Goal: Complete application form: Complete application form

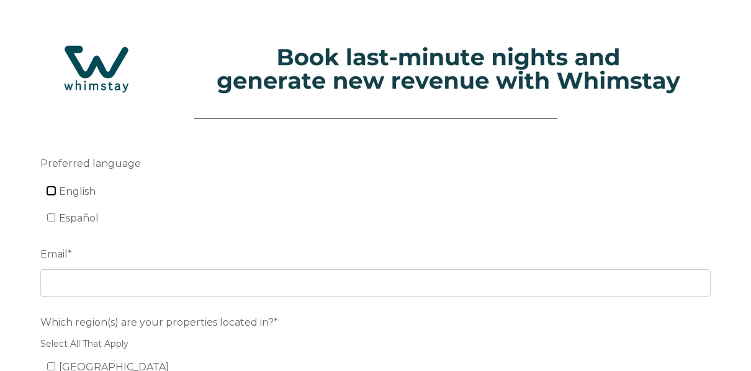
click at [54, 191] on input "English" at bounding box center [51, 191] width 8 height 8
checkbox input "true"
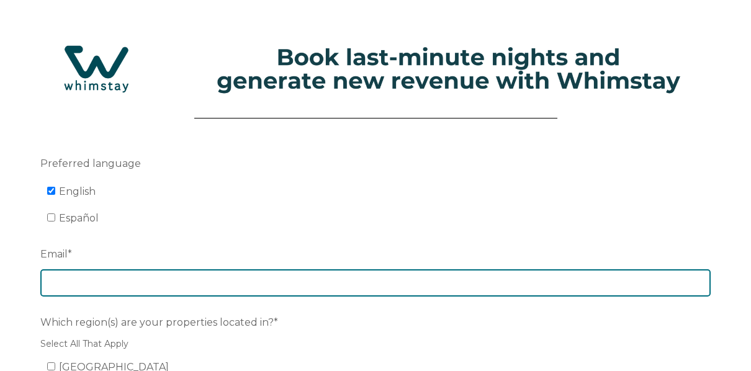
click at [66, 282] on input "Email *" at bounding box center [375, 282] width 670 height 27
type input "[PERSON_NAME][EMAIL_ADDRESS][DOMAIN_NAME]"
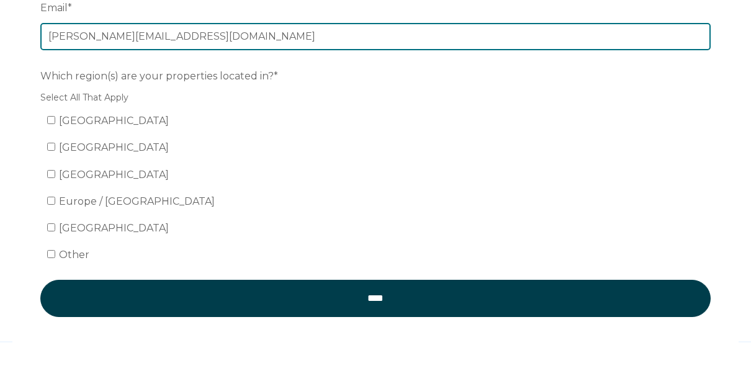
scroll to position [248, 0]
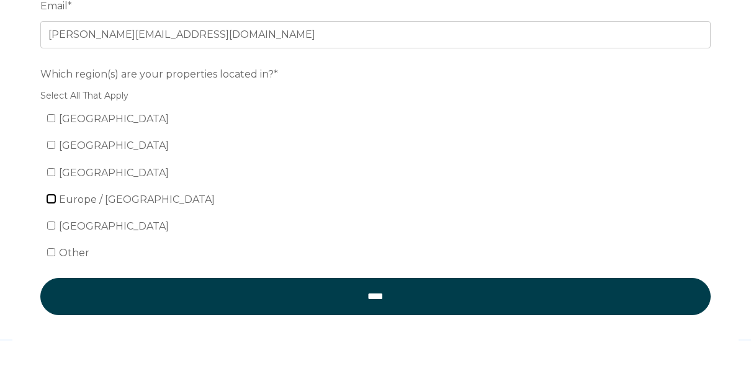
click at [52, 196] on input "Europe / United Kingdom" at bounding box center [51, 199] width 8 height 8
checkbox input "true"
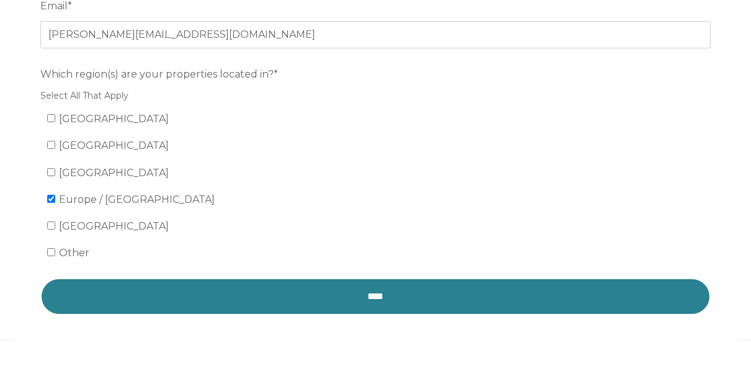
click at [343, 298] on input "****" at bounding box center [375, 296] width 670 height 37
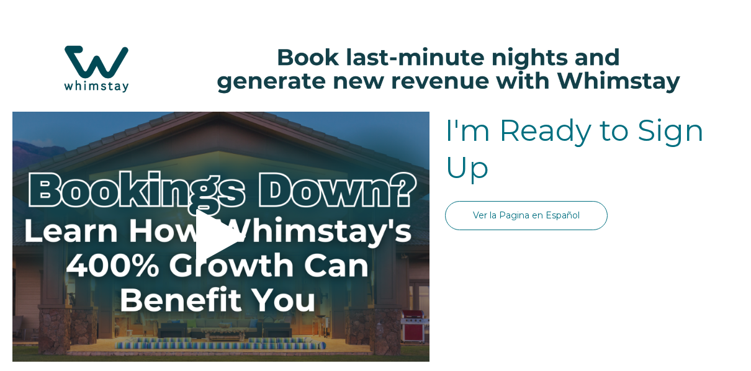
select select "GB"
select select "Standard"
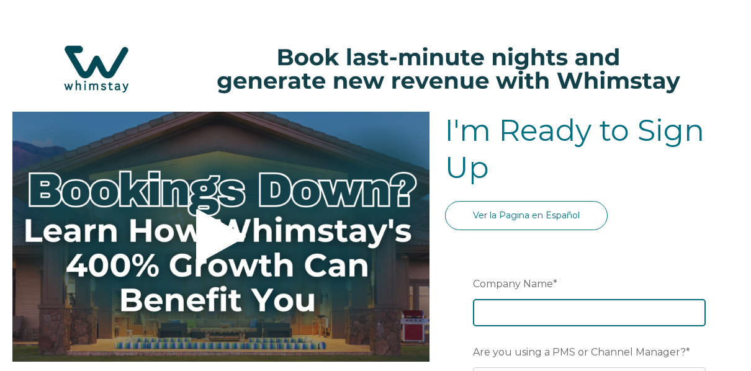
click at [486, 309] on input "Company Name *" at bounding box center [589, 312] width 233 height 27
type input "Kozy Cottages"
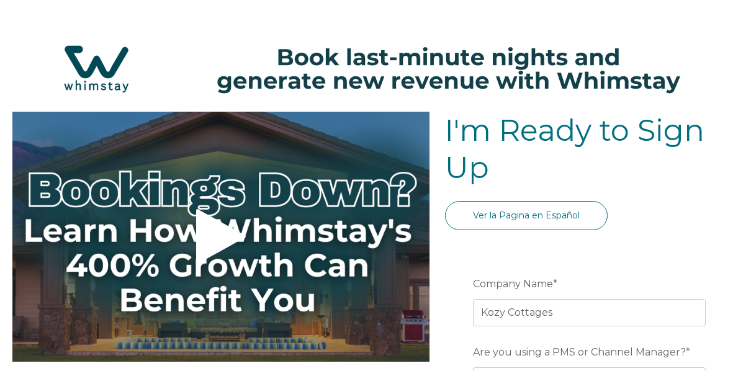
type input "Samantha"
type input "MacPhee"
type input "Cairndow"
type input "Argyll"
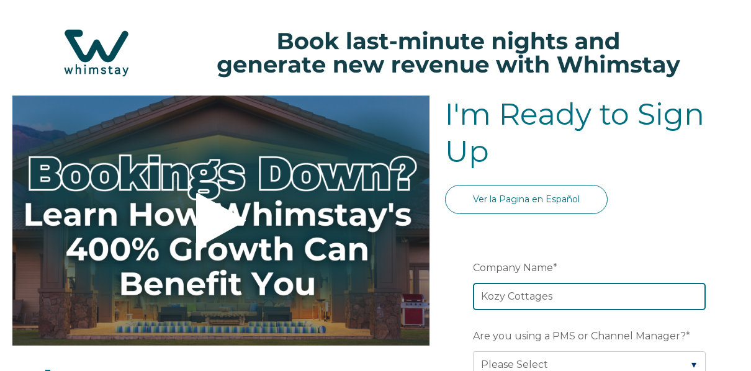
scroll to position [50, 0]
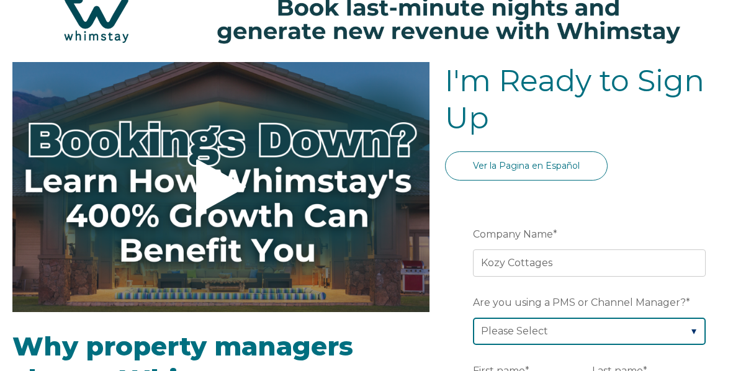
click at [693, 327] on select "Please Select Barefoot BookingPal Boost Brightside CiiRUS Escapia Guesty Hostaw…" at bounding box center [589, 331] width 233 height 27
select select "Lodgify"
click at [473, 318] on select "Please Select Barefoot BookingPal Boost Brightside CiiRUS Escapia Guesty Hostaw…" at bounding box center [589, 331] width 233 height 27
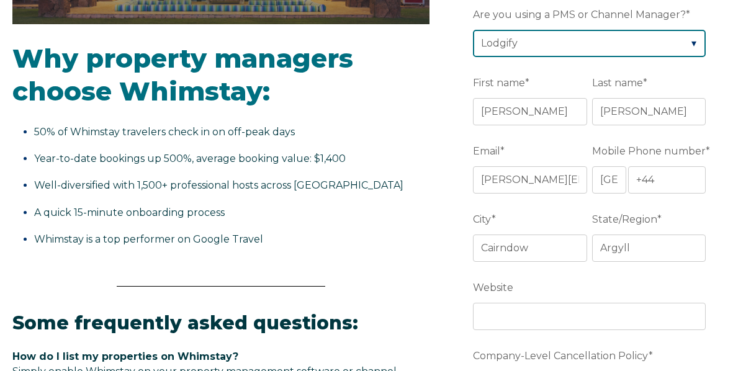
scroll to position [348, 0]
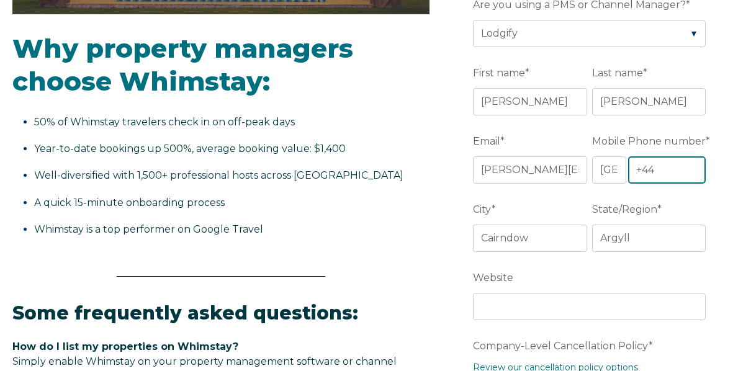
click at [668, 169] on input "+44" at bounding box center [667, 169] width 78 height 27
type input "+44 7747000597"
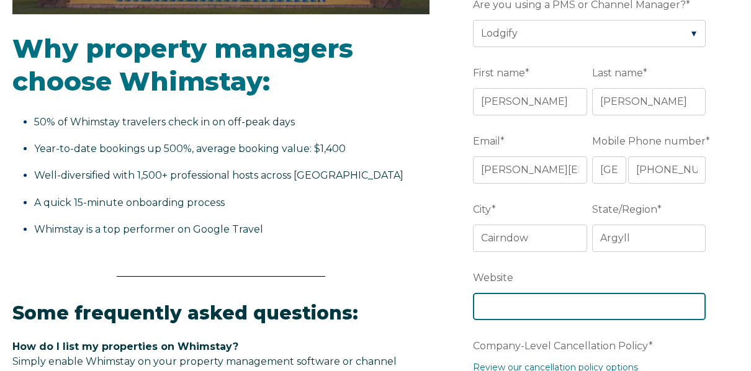
click at [619, 310] on input "Website" at bounding box center [589, 306] width 233 height 27
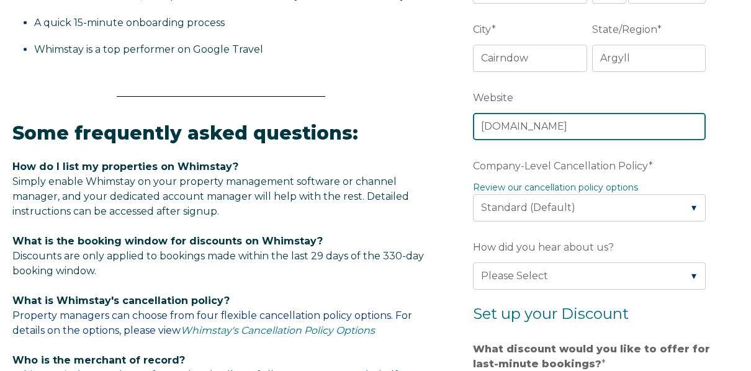
scroll to position [546, 0]
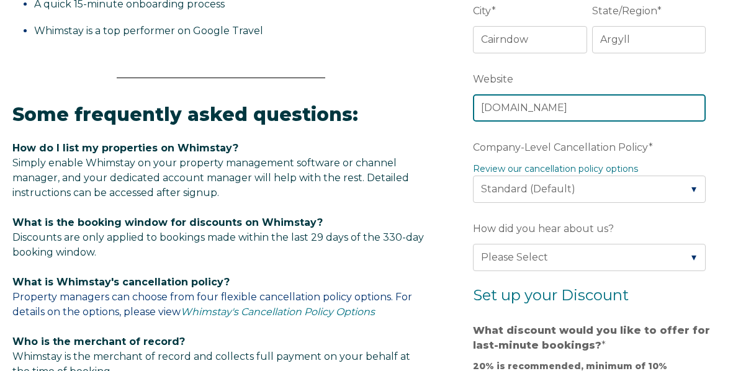
type input "www.kozycottages.co.uk"
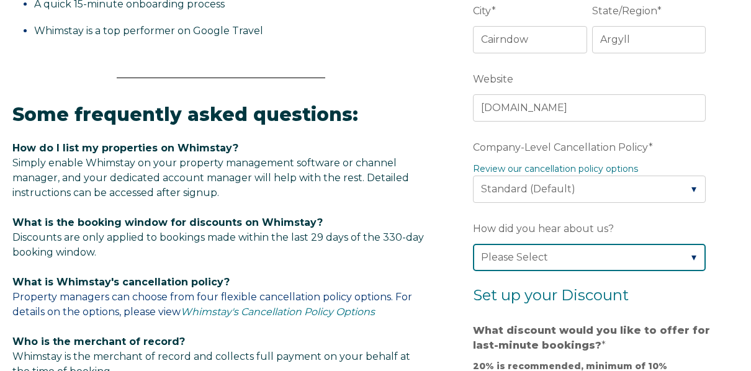
click at [690, 253] on select "Please Select Found Whimstay through a Google search Direct outreach from a Whi…" at bounding box center [589, 257] width 233 height 27
select select "Other"
click at [473, 244] on select "Please Select Found Whimstay through a Google search Direct outreach from a Whi…" at bounding box center [589, 257] width 233 height 27
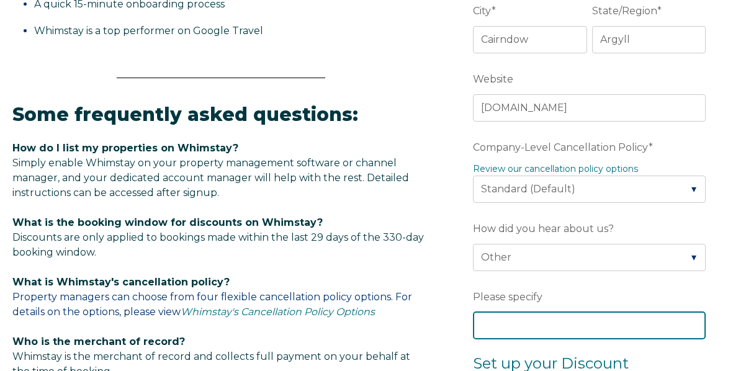
click at [612, 323] on input "Please specify" at bounding box center [589, 325] width 233 height 27
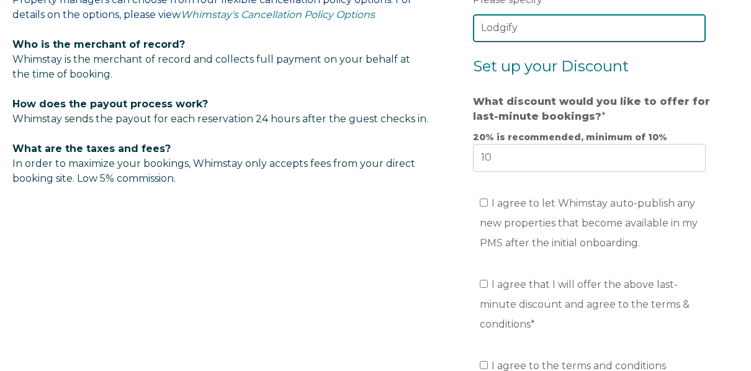
scroll to position [844, 0]
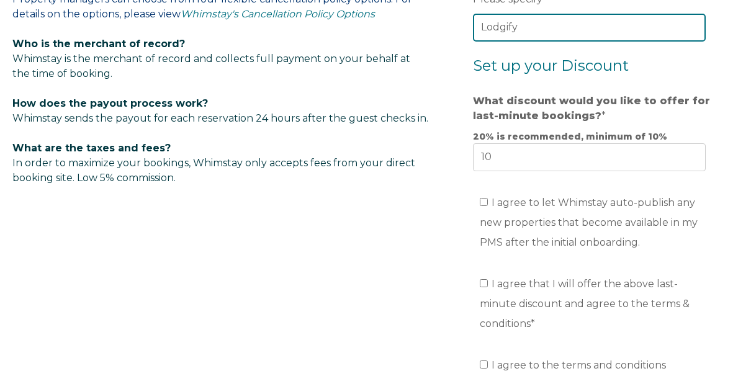
type input "Lodgify"
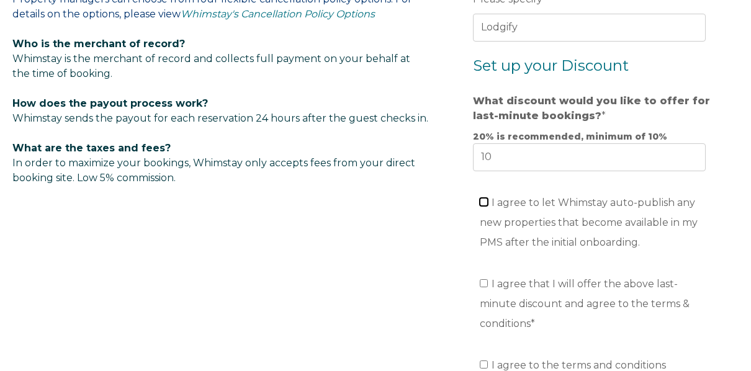
click at [486, 198] on input "I agree to let Whimstay auto-publish any new properties that become available i…" at bounding box center [484, 202] width 8 height 8
checkbox input "true"
click at [484, 280] on input "I agree that I will offer the above last-minute discount and agree to the terms…" at bounding box center [484, 283] width 8 height 8
checkbox input "true"
click at [484, 361] on input "I agree to the terms and conditions Read Full Terms and Conditions *" at bounding box center [484, 365] width 8 height 8
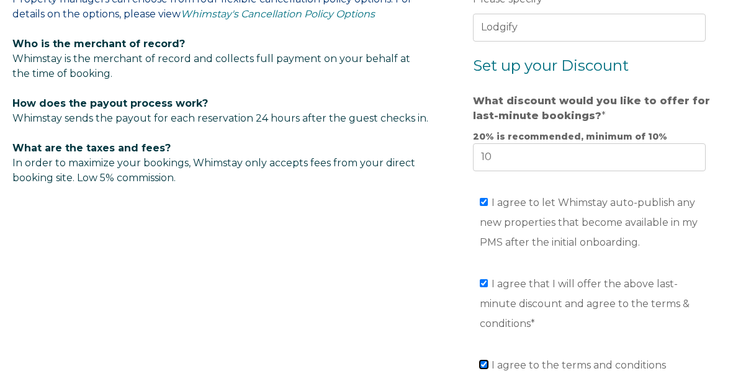
checkbox input "true"
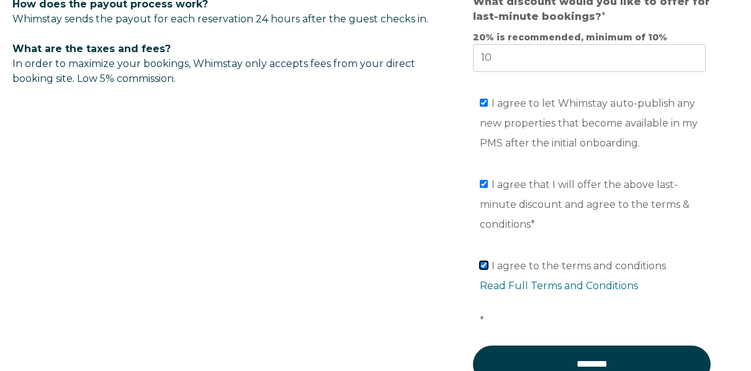
scroll to position [968, 0]
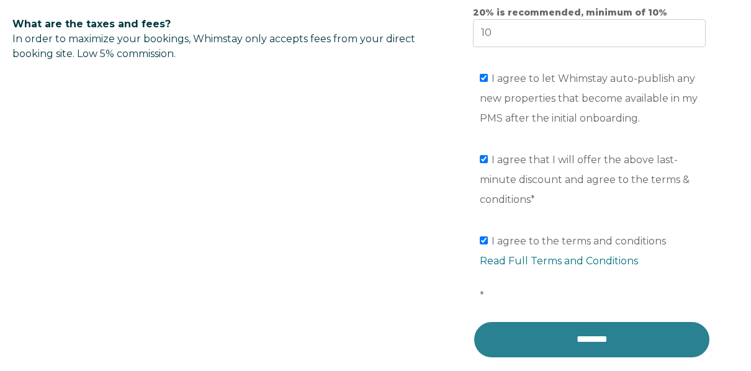
click at [598, 321] on input "********" at bounding box center [592, 339] width 238 height 37
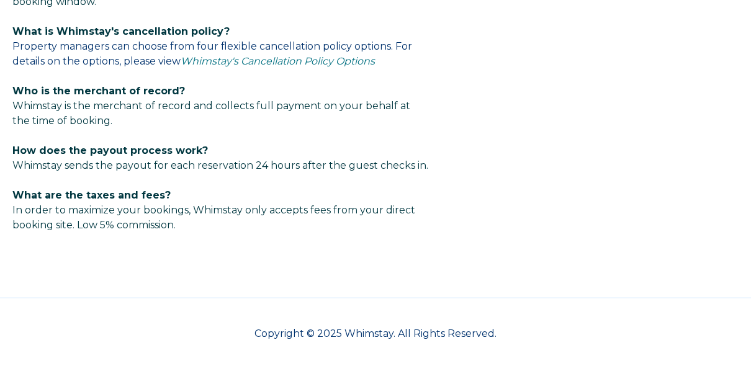
select select "GB"
select select "Standard"
